Goal: Transaction & Acquisition: Purchase product/service

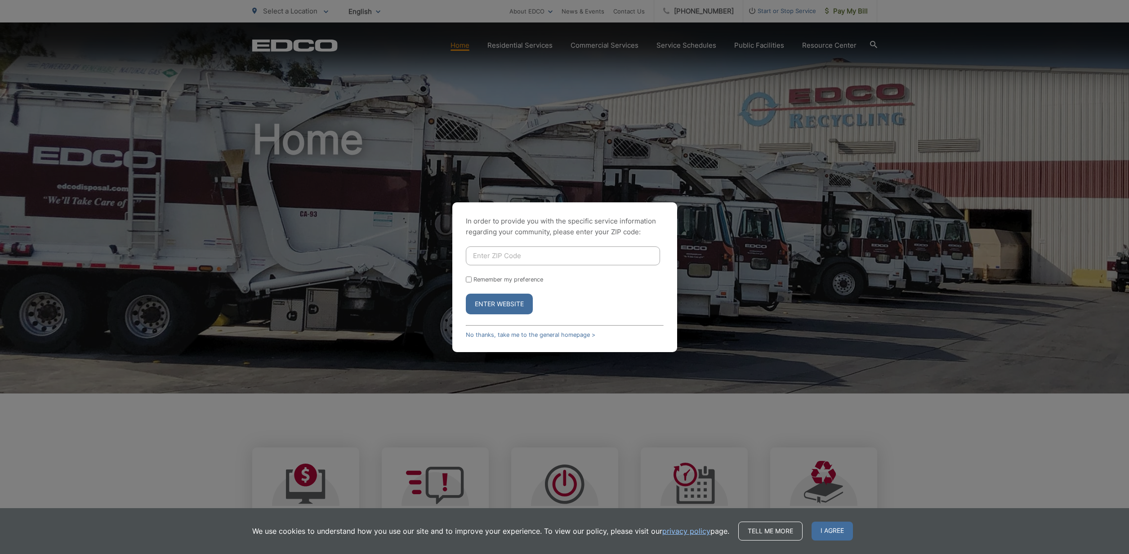
click at [485, 259] on input "Enter ZIP Code" at bounding box center [563, 255] width 194 height 19
type input "92026"
click at [492, 301] on button "Enter Website" at bounding box center [499, 304] width 67 height 21
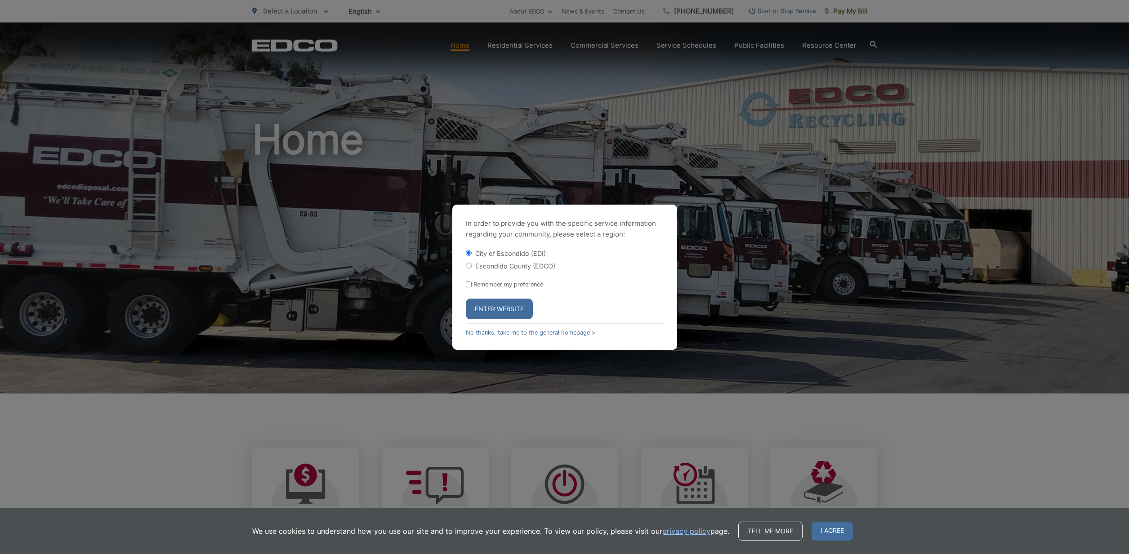
click at [492, 268] on label "Escondido County (EDCO)" at bounding box center [515, 266] width 80 height 8
click at [472, 268] on input "Escondido County (EDCO)" at bounding box center [469, 266] width 6 height 6
radio input "true"
click at [487, 310] on button "Enter Website" at bounding box center [499, 309] width 67 height 21
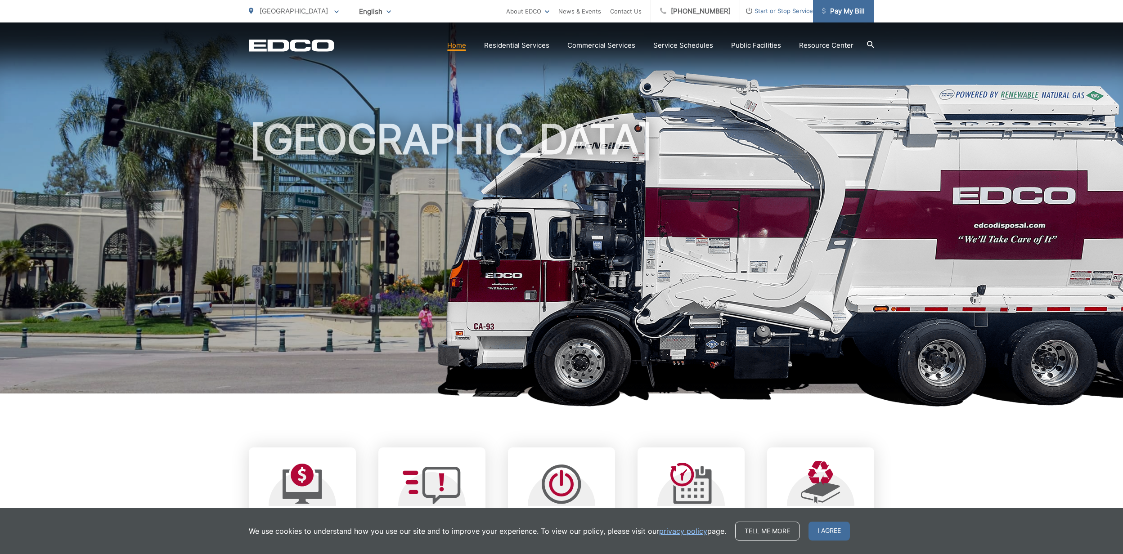
click at [868, 13] on link "Pay My Bill" at bounding box center [843, 11] width 61 height 22
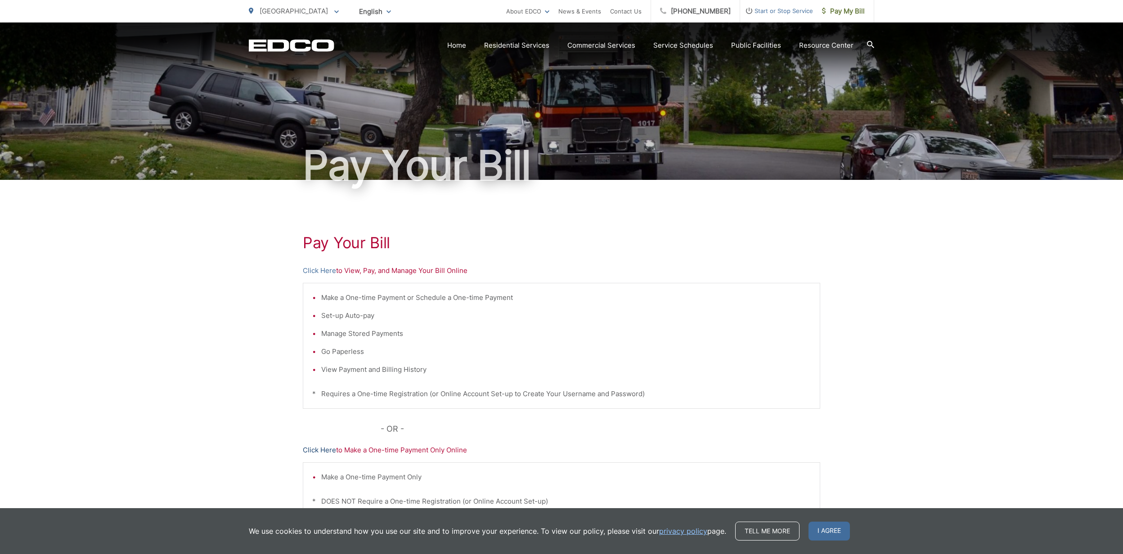
click at [326, 447] on link "Click Here" at bounding box center [319, 450] width 33 height 11
